Goal: Check status: Check status

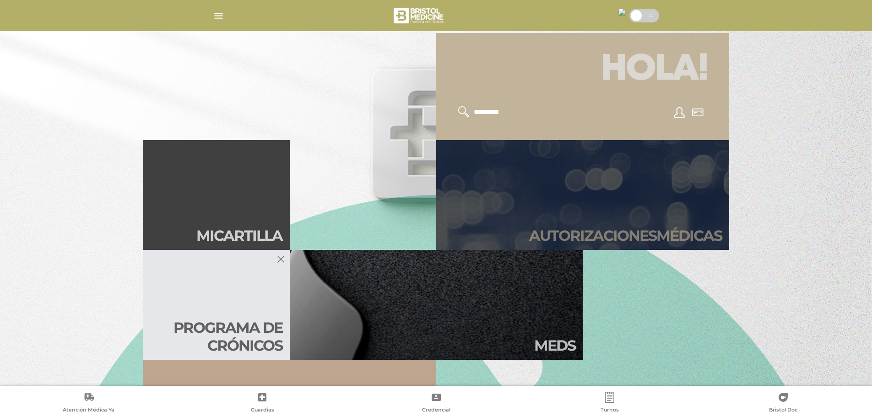
scroll to position [248, 0]
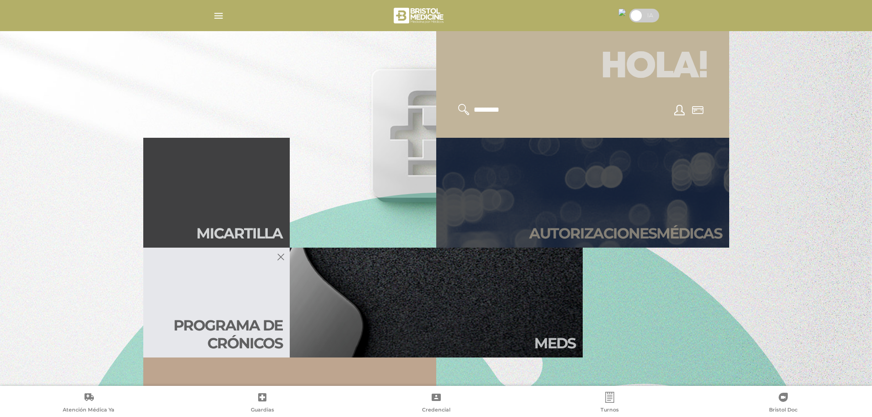
click at [573, 236] on h2 "Autori zaciones médicas" at bounding box center [625, 233] width 193 height 17
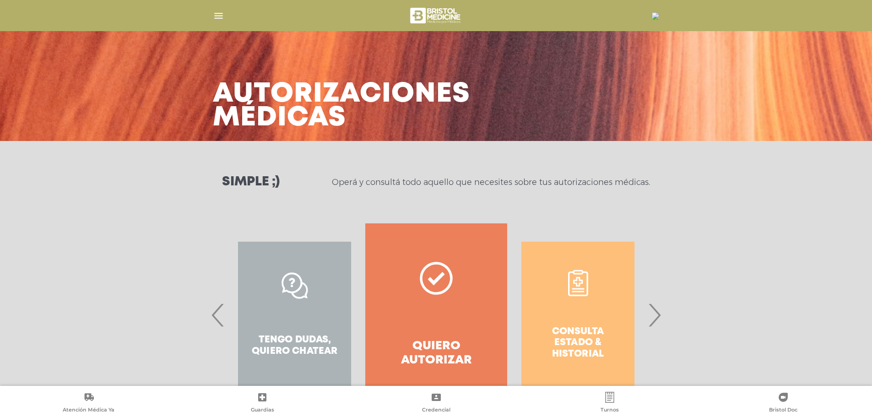
click at [650, 320] on span "›" at bounding box center [655, 314] width 18 height 49
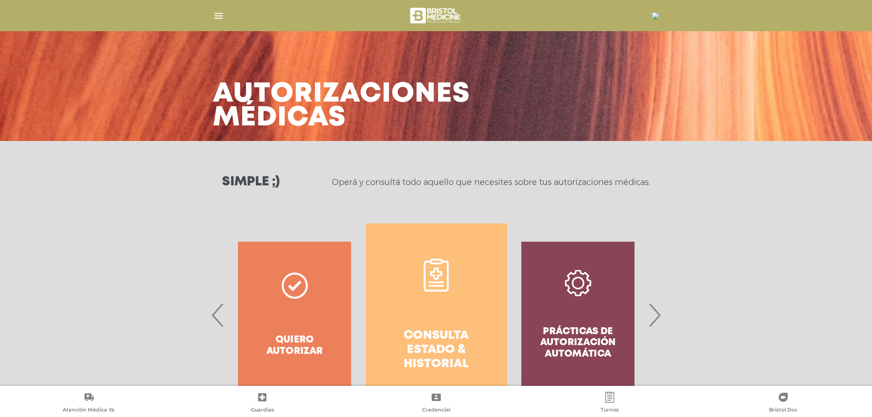
click at [418, 324] on link "Consulta estado & historial" at bounding box center [437, 314] width 142 height 183
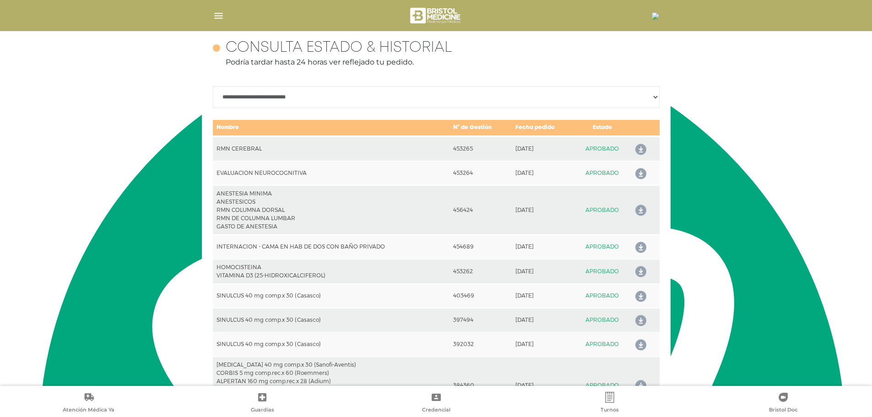
scroll to position [407, 0]
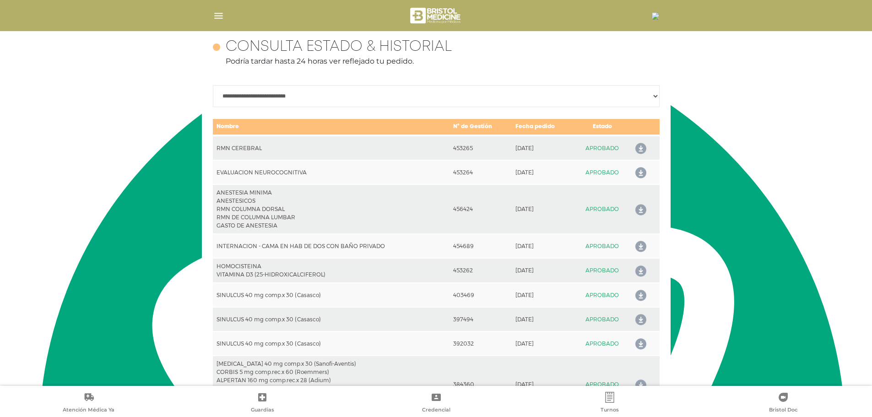
click at [640, 148] on icon at bounding box center [639, 149] width 15 height 15
